Goal: Task Accomplishment & Management: Complete application form

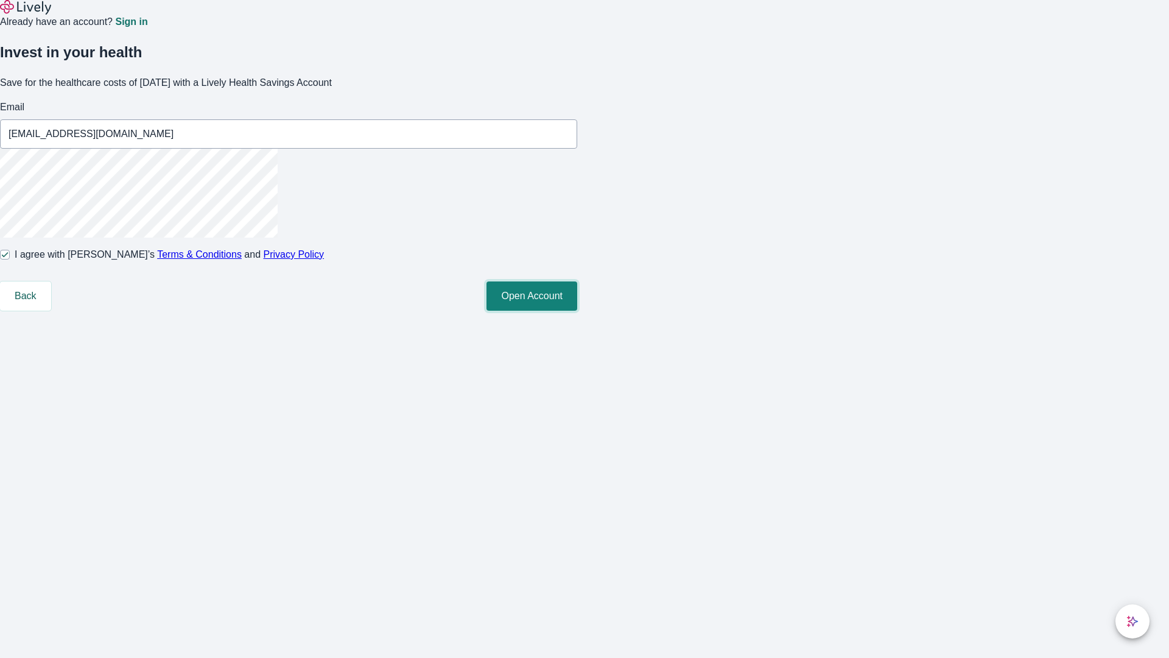
click at [577, 311] on button "Open Account" at bounding box center [531, 295] width 91 height 29
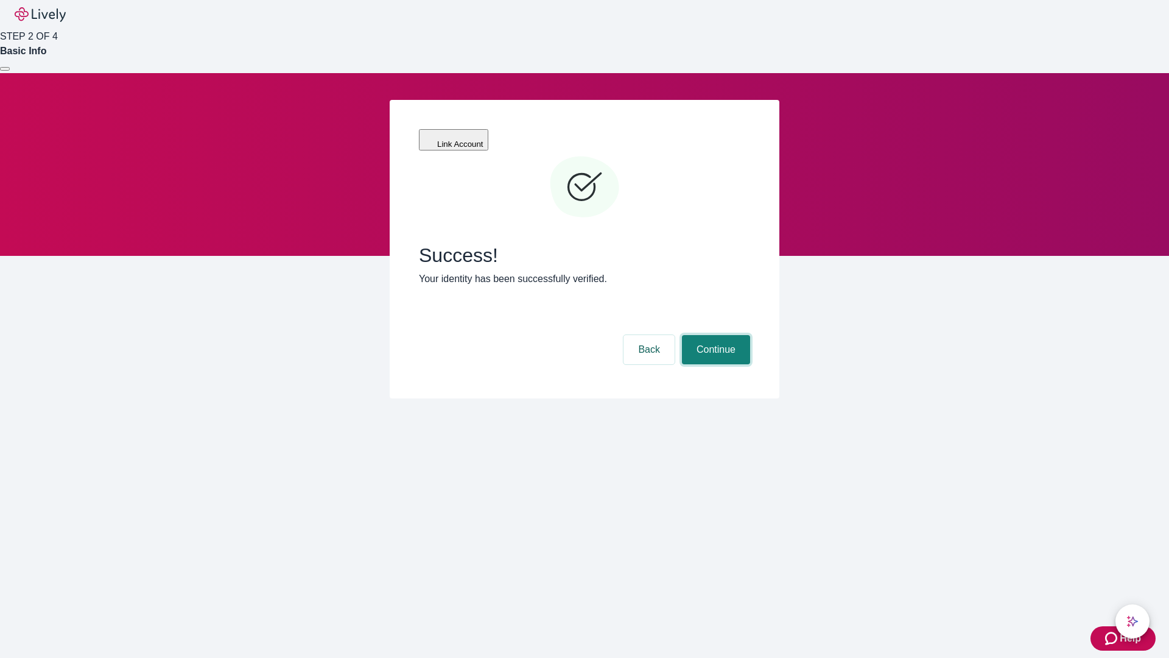
click at [714, 335] on button "Continue" at bounding box center [716, 349] width 68 height 29
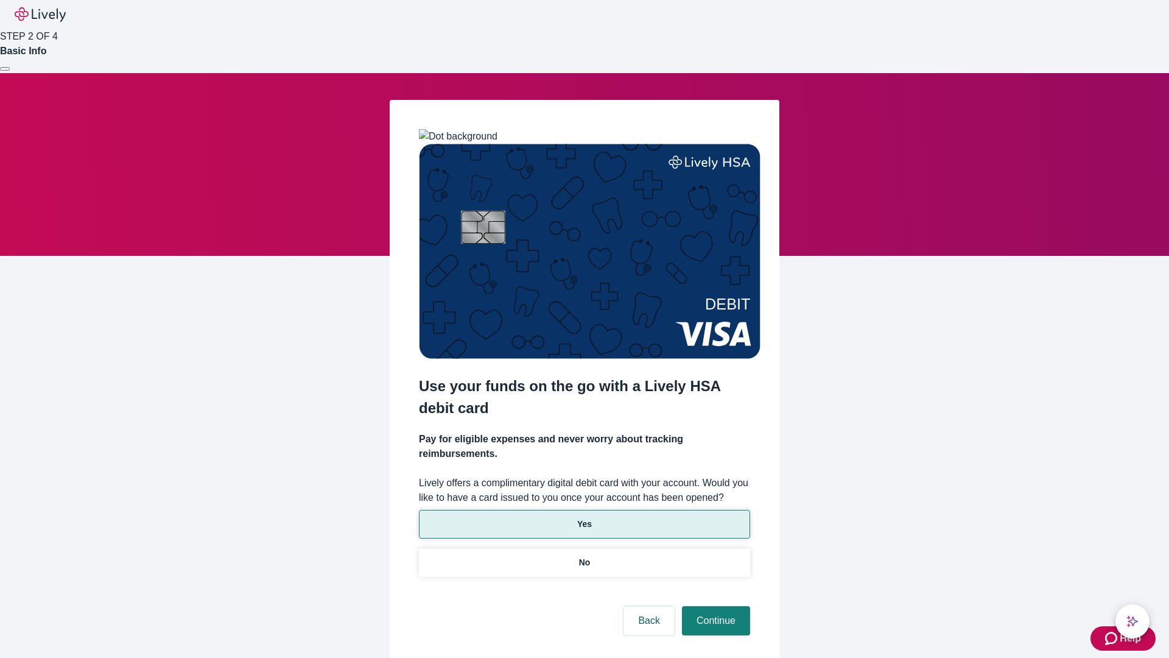
click at [584, 518] on p "Yes" at bounding box center [584, 524] width 15 height 13
click at [714, 606] on button "Continue" at bounding box center [716, 620] width 68 height 29
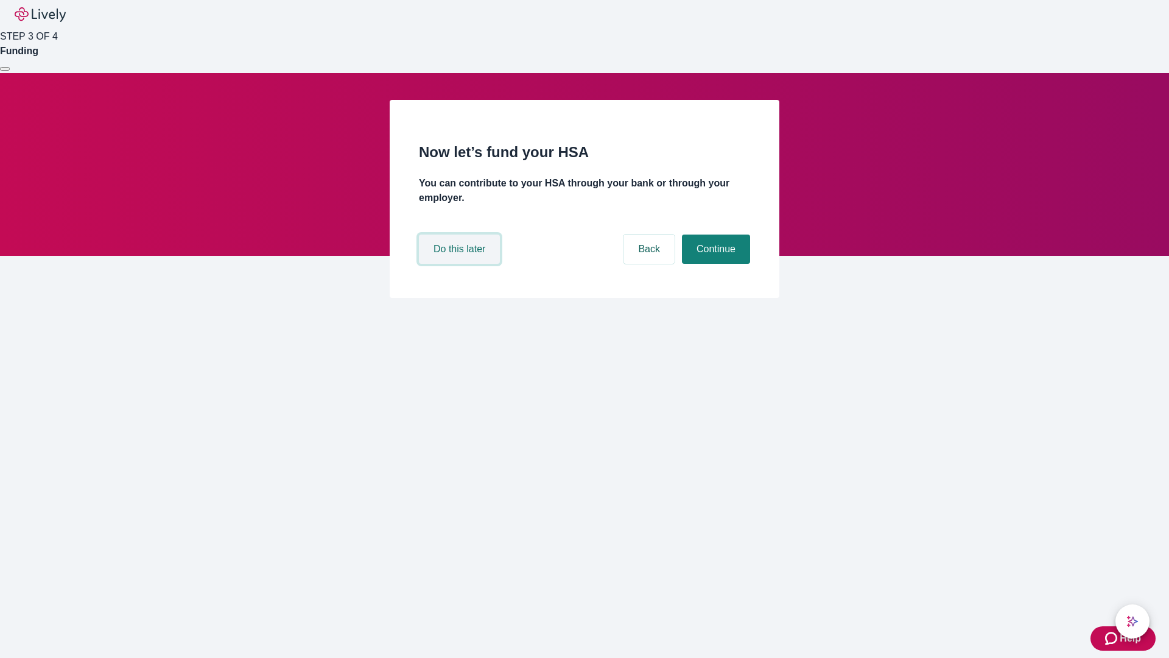
click at [461, 264] on button "Do this later" at bounding box center [459, 248] width 81 height 29
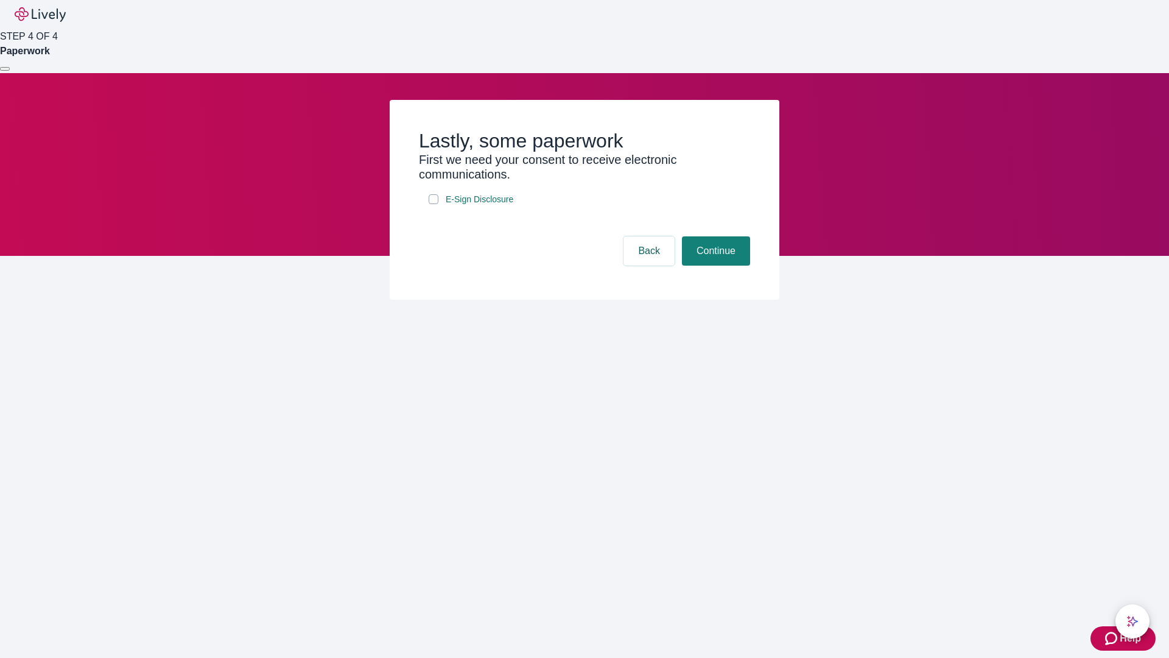
click at [433, 204] on input "E-Sign Disclosure" at bounding box center [434, 199] width 10 height 10
checkbox input "true"
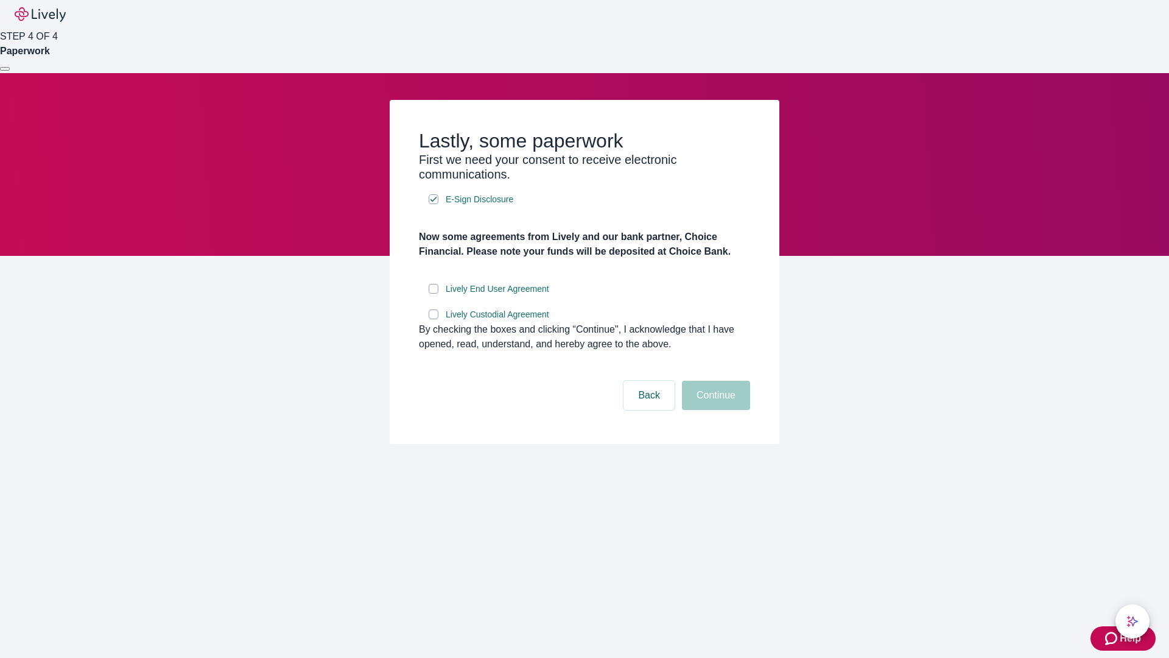
click at [433, 293] on input "Lively End User Agreement" at bounding box center [434, 289] width 10 height 10
checkbox input "true"
click at [433, 319] on input "Lively Custodial Agreement" at bounding box center [434, 314] width 10 height 10
checkbox input "true"
click at [714, 410] on button "Continue" at bounding box center [716, 395] width 68 height 29
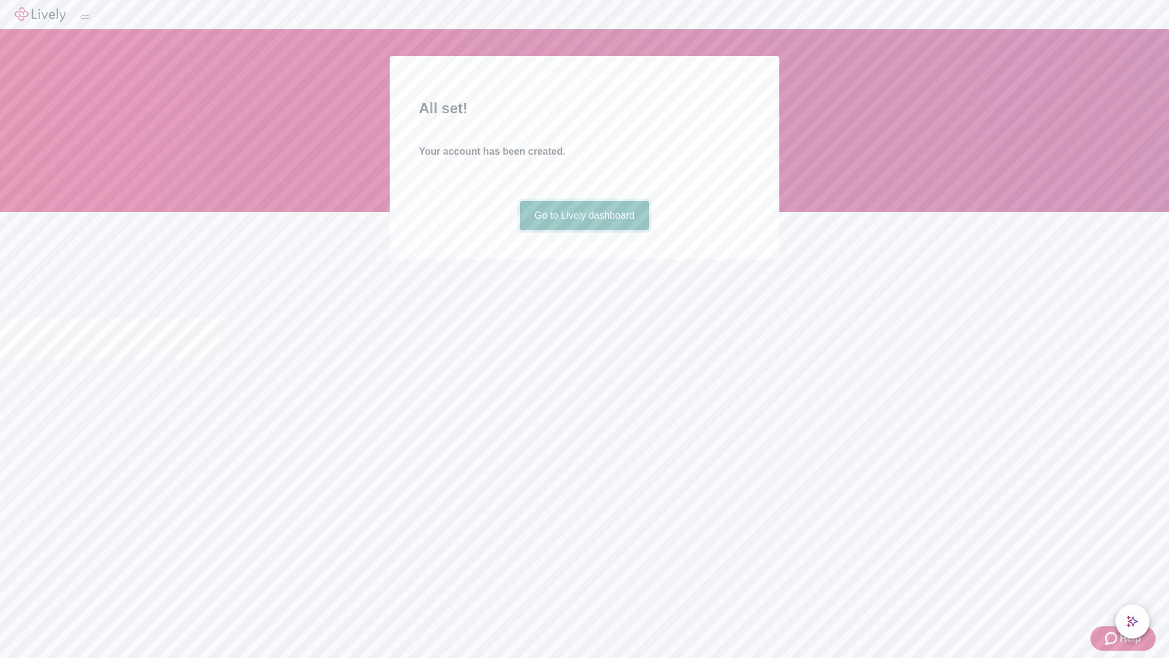
click at [584, 230] on link "Go to Lively dashboard" at bounding box center [585, 215] width 130 height 29
